Goal: Task Accomplishment & Management: Use online tool/utility

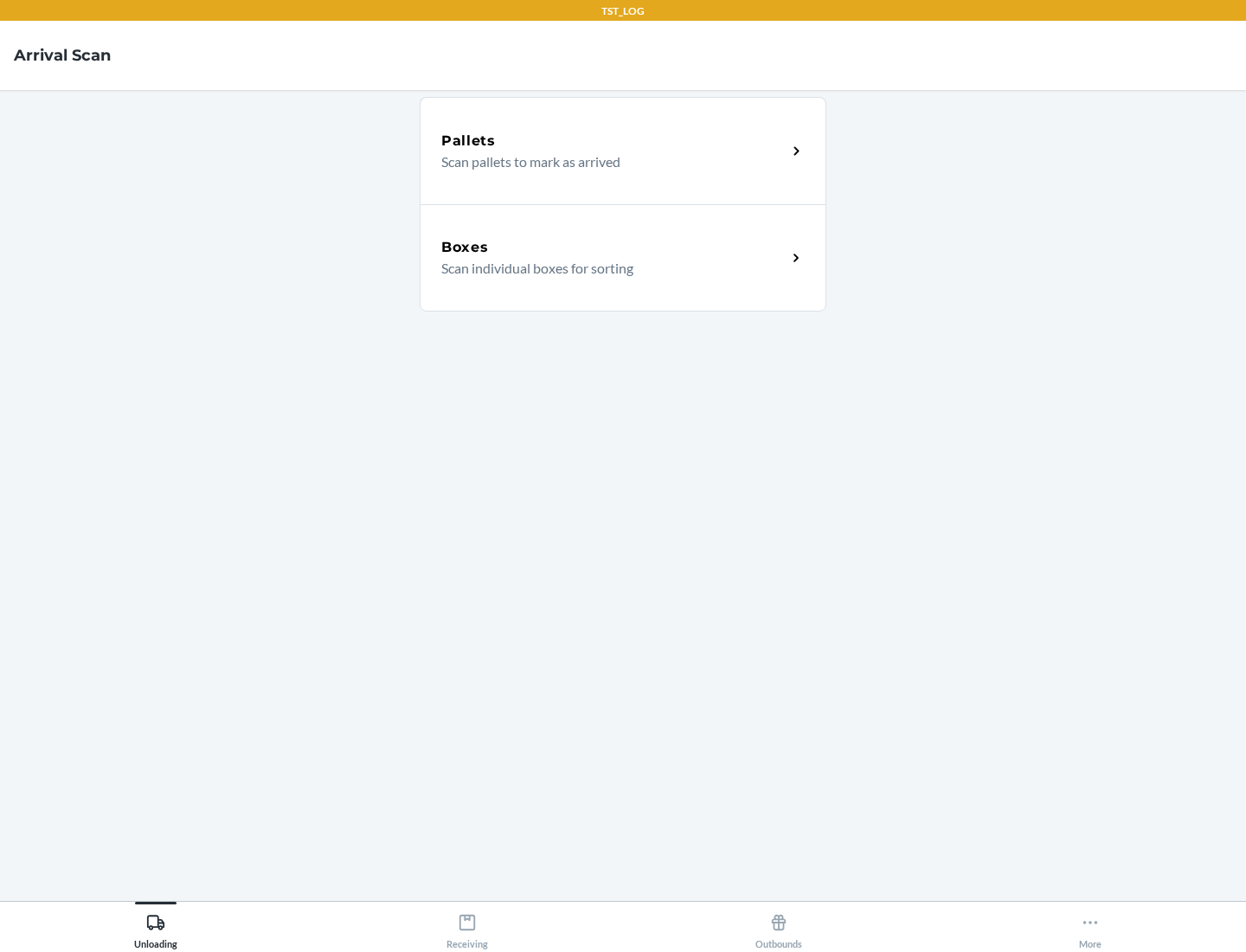
click at [614, 248] on div "Boxes" at bounding box center [614, 247] width 346 height 21
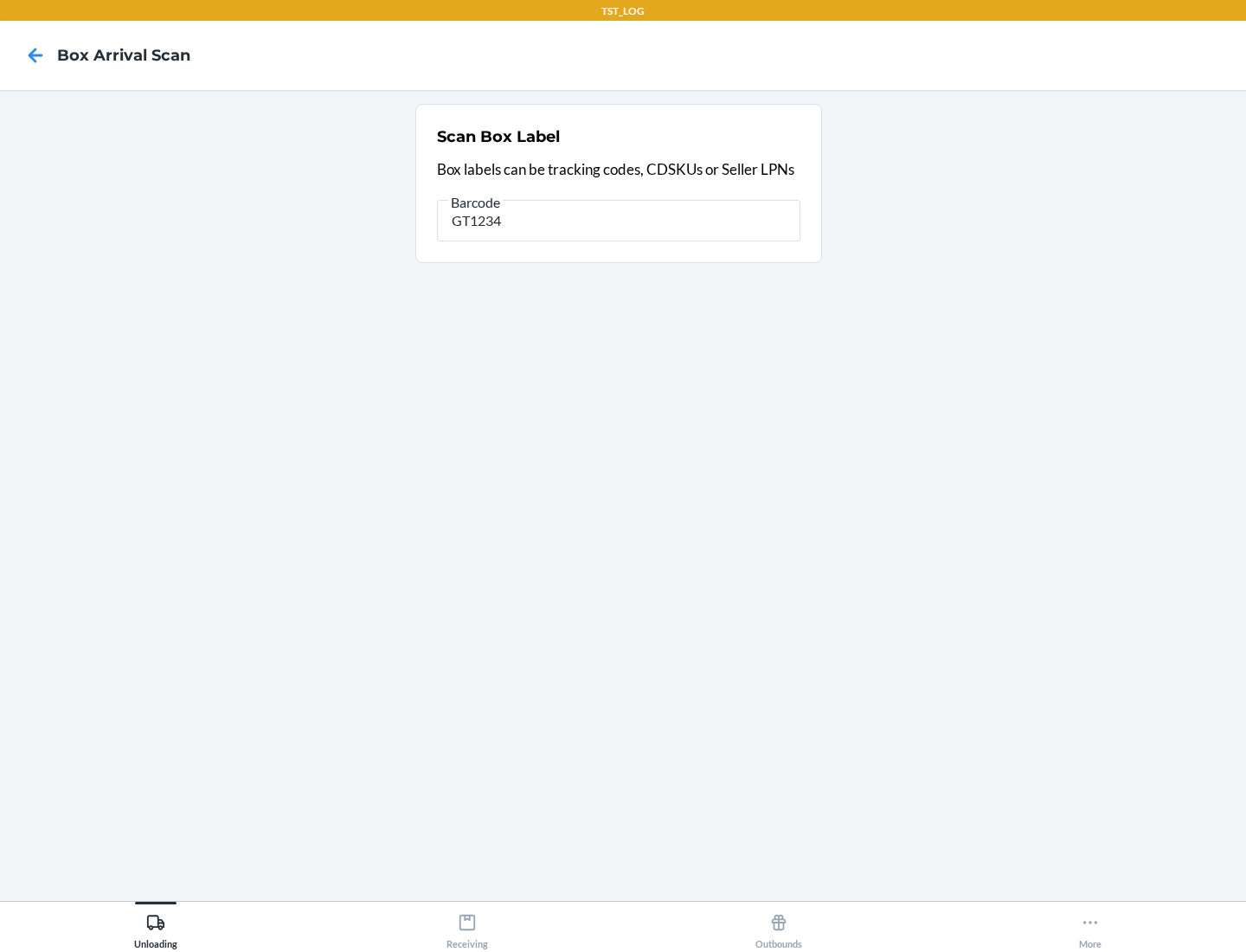
type input "GT1234"
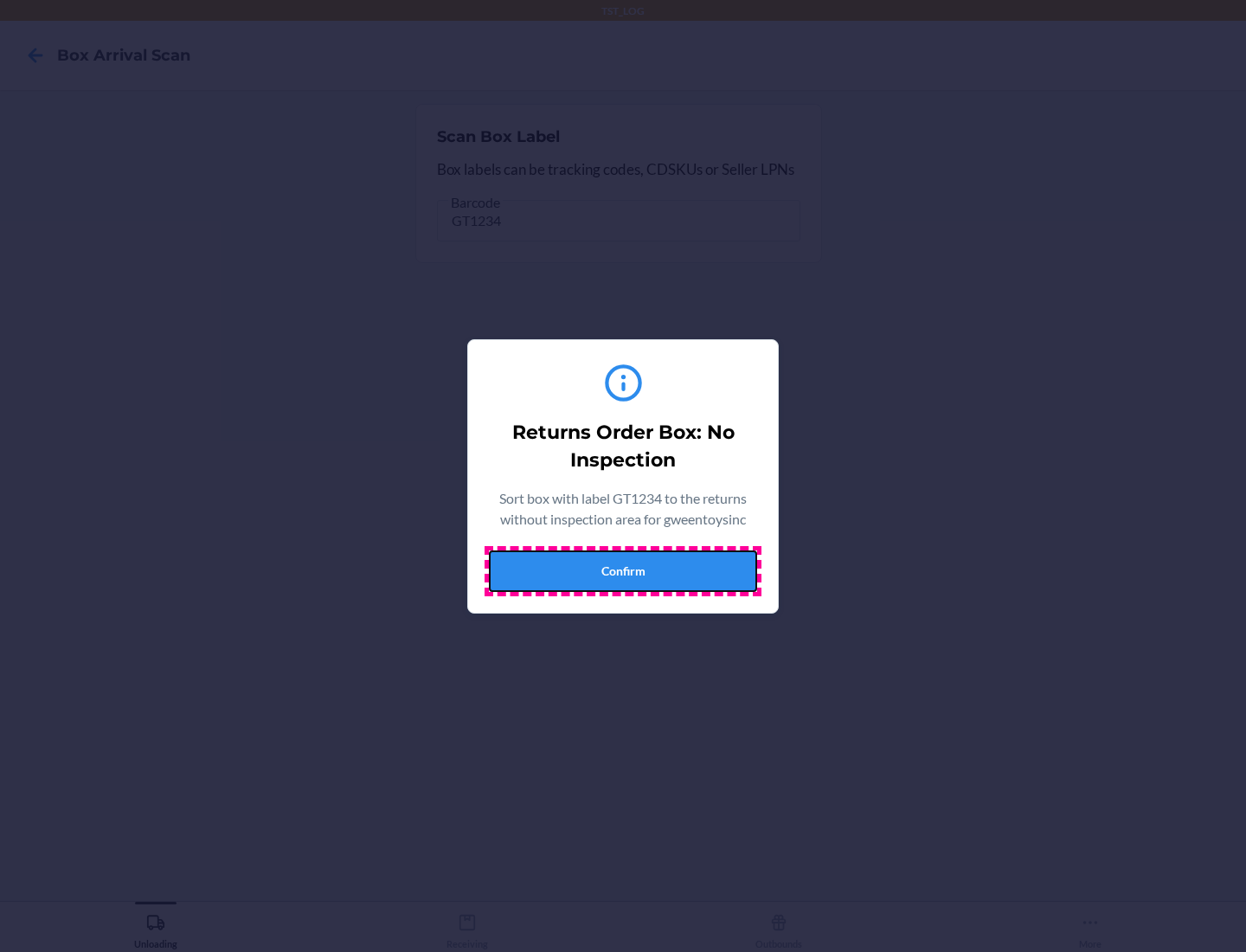
click at [623, 570] on button "Confirm" at bounding box center [623, 571] width 268 height 41
